Goal: Navigation & Orientation: Find specific page/section

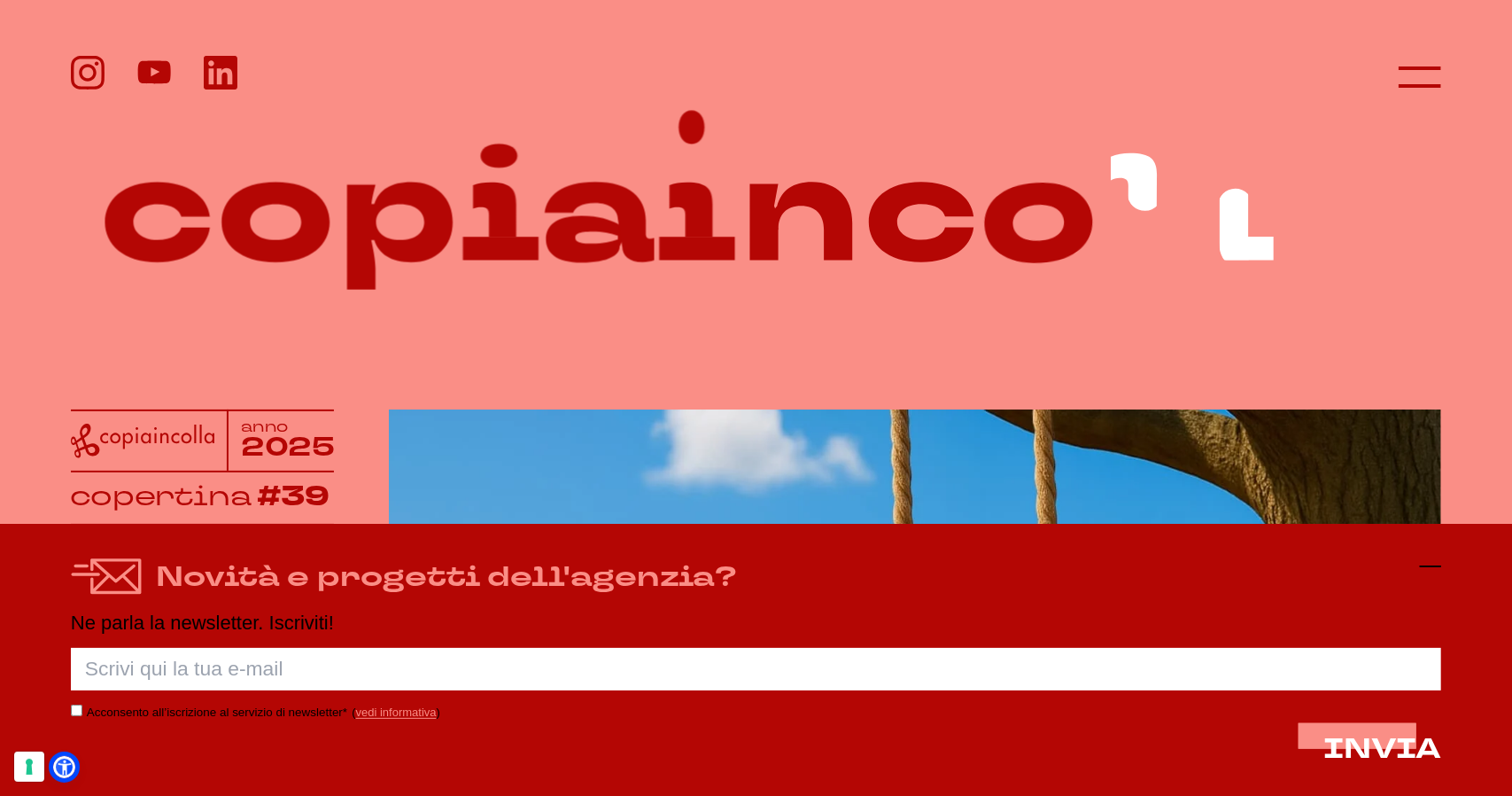
click at [1435, 566] on icon at bounding box center [1431, 567] width 22 height 22
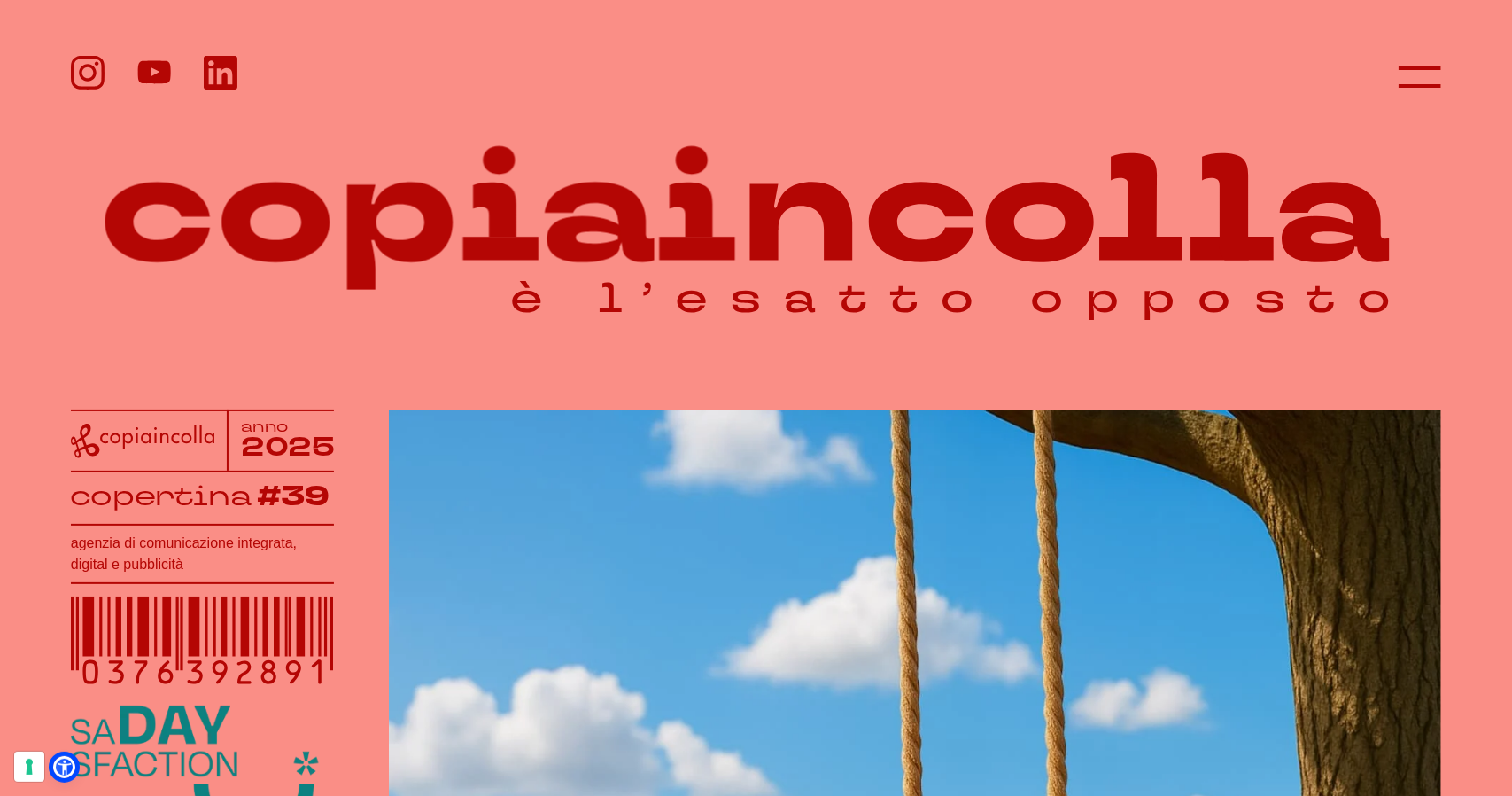
click at [1446, 77] on header at bounding box center [756, 60] width 1512 height 120
click at [1417, 78] on icon at bounding box center [1419, 76] width 42 height 42
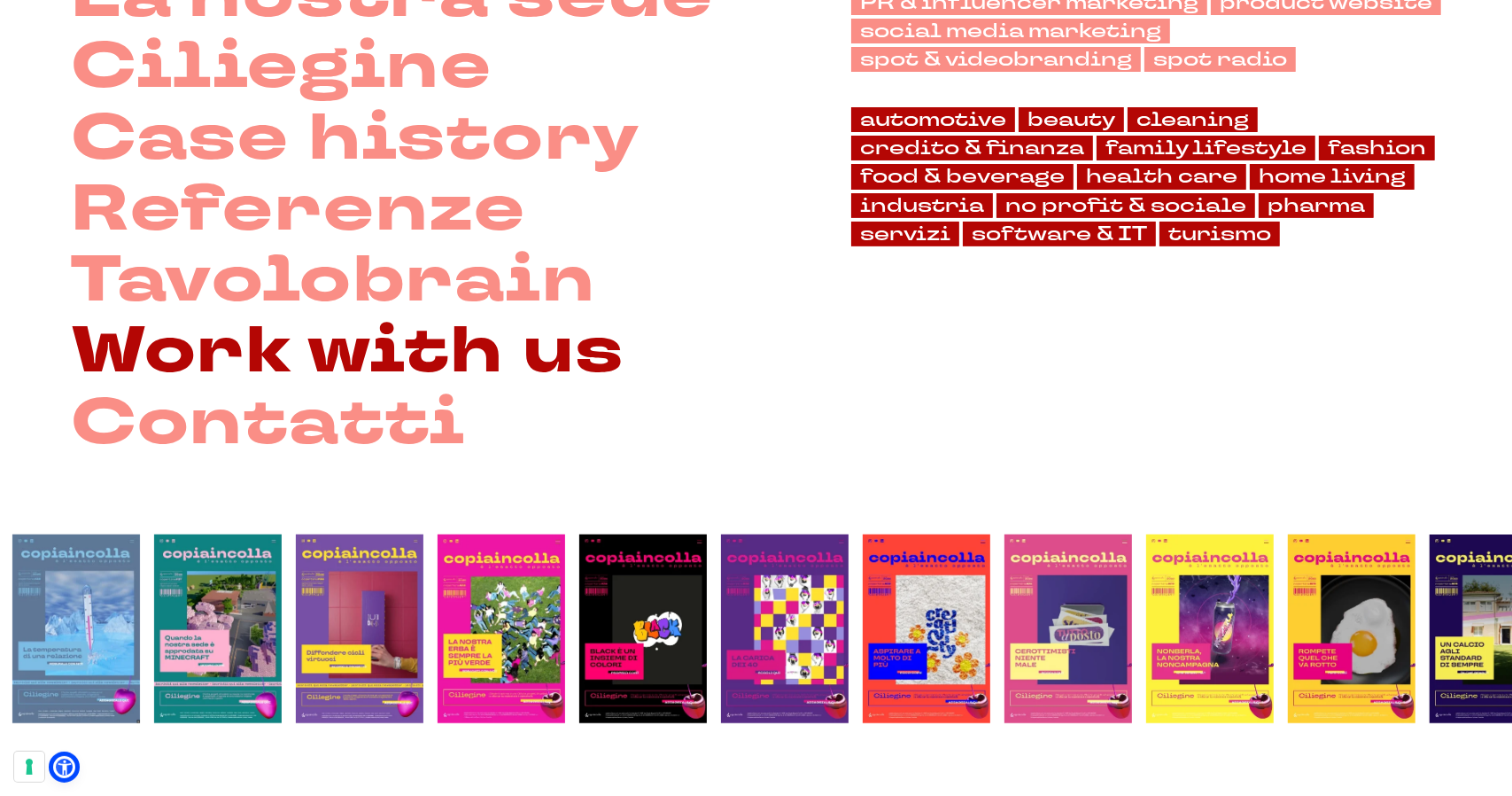
scroll to position [266, 0]
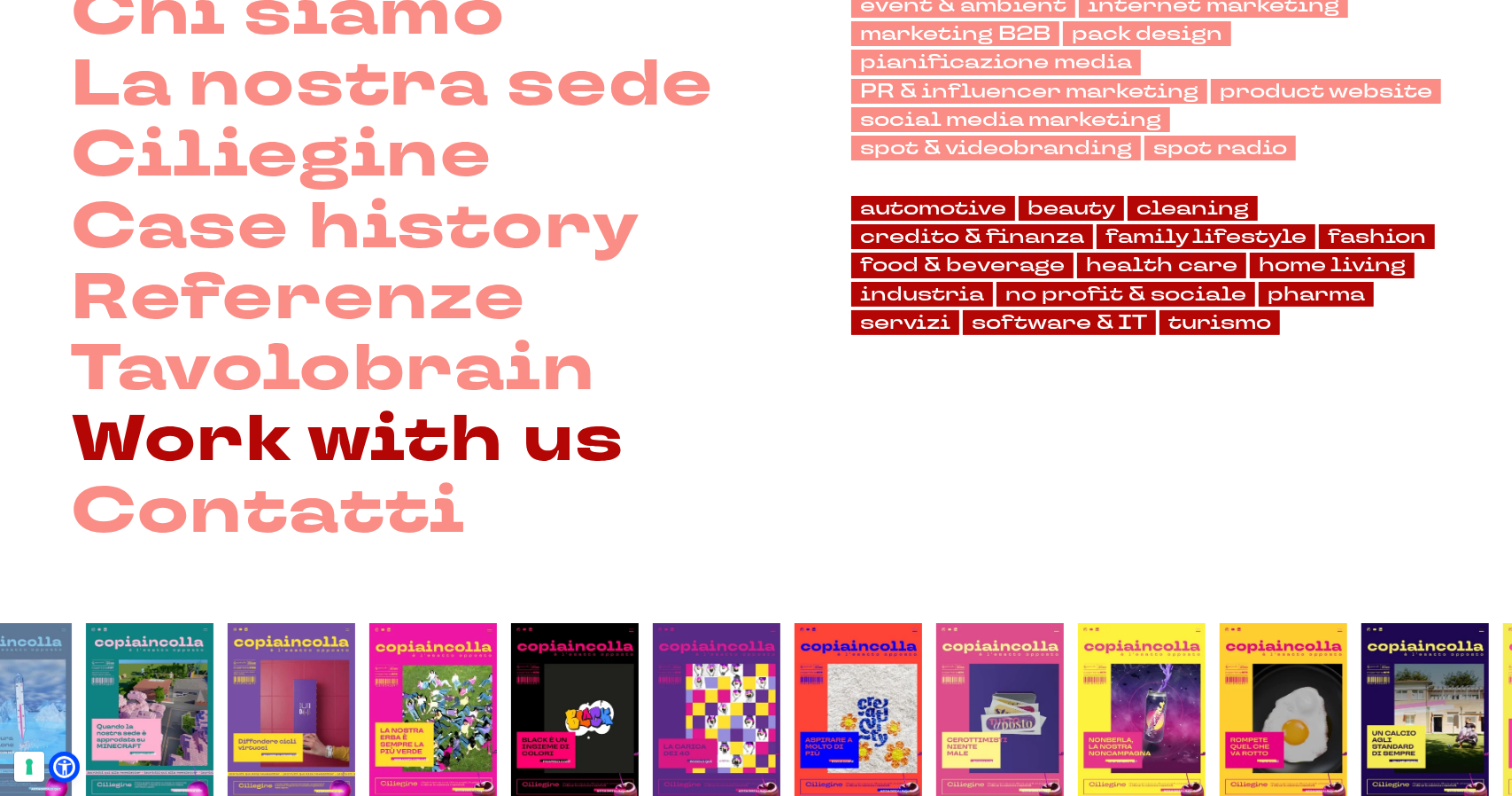
click at [354, 433] on link "Work with us" at bounding box center [347, 440] width 554 height 71
